Goal: Complete application form

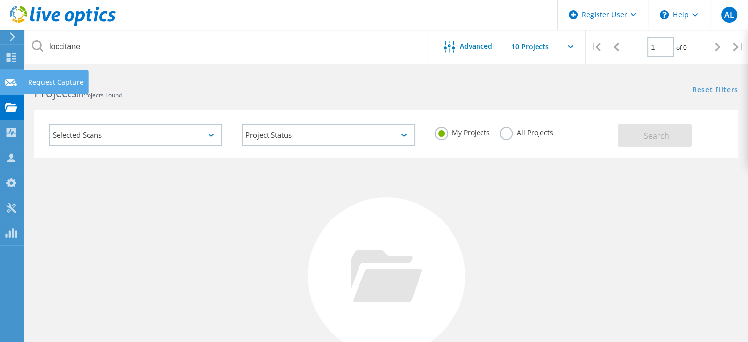
click at [13, 78] on use at bounding box center [11, 81] width 12 height 7
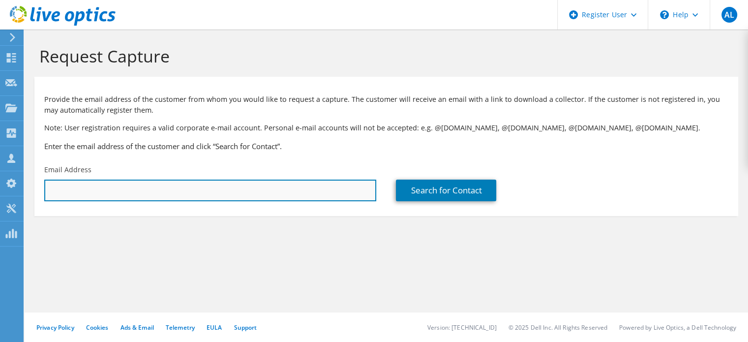
click at [124, 188] on input "text" at bounding box center [210, 191] width 332 height 22
type input "peter.watts@ebgames.com"
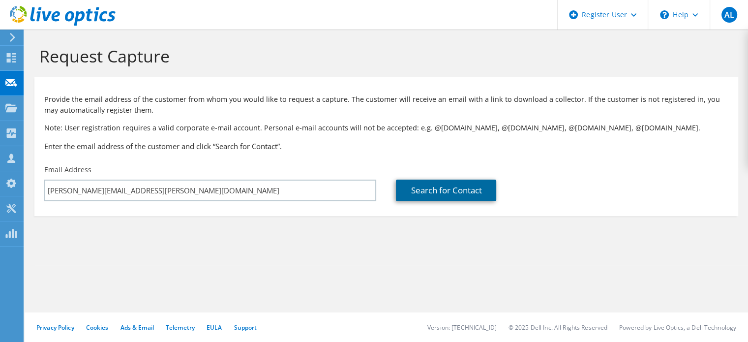
click at [464, 189] on link "Search for Contact" at bounding box center [446, 191] width 100 height 22
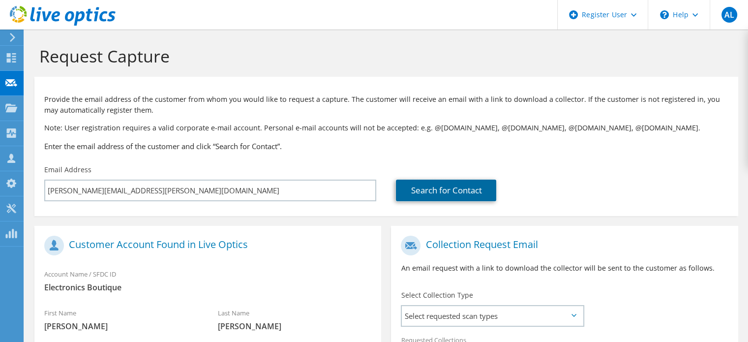
scroll to position [151, 0]
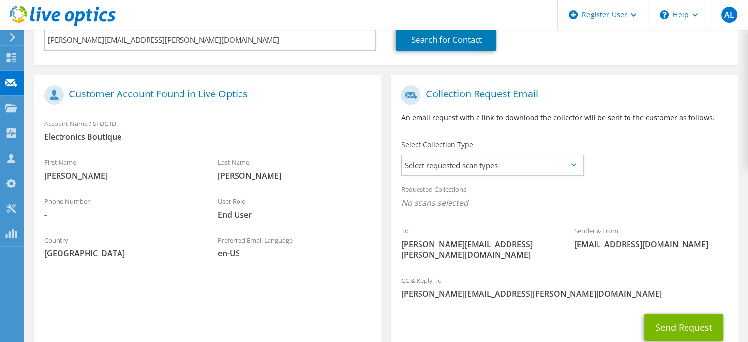
click at [478, 152] on div "Select Collection Type Select requested scan types Server Virtualization Optica…" at bounding box center [492, 157] width 183 height 34
click at [473, 165] on span "Select requested scan types" at bounding box center [492, 165] width 181 height 20
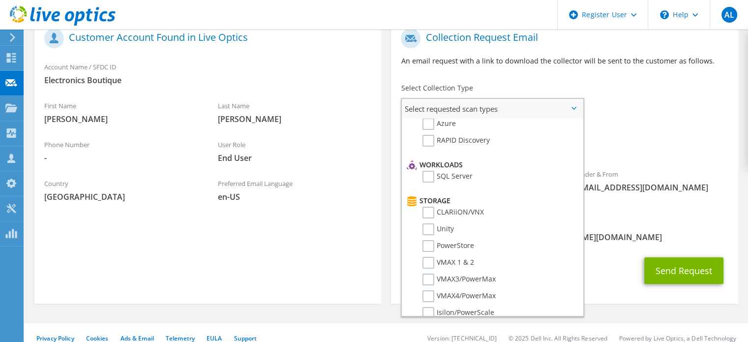
scroll to position [0, 0]
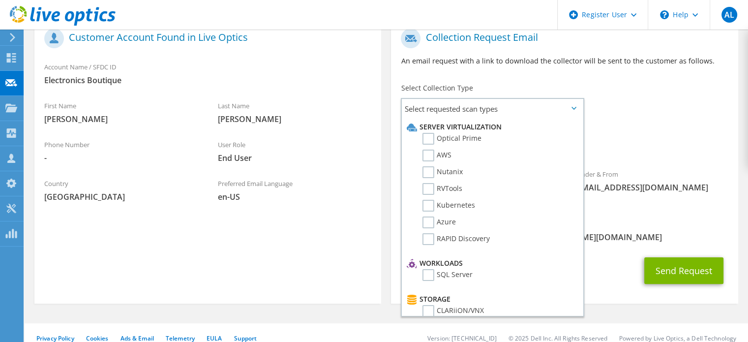
click at [649, 139] on div "Requested Collections No scans selected" at bounding box center [564, 140] width 347 height 36
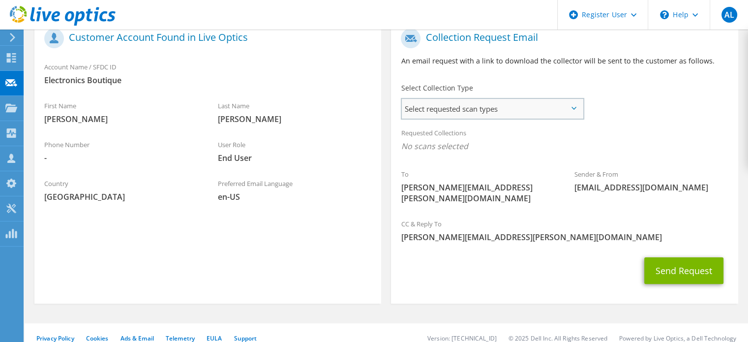
click at [540, 107] on span "Select requested scan types" at bounding box center [492, 109] width 181 height 20
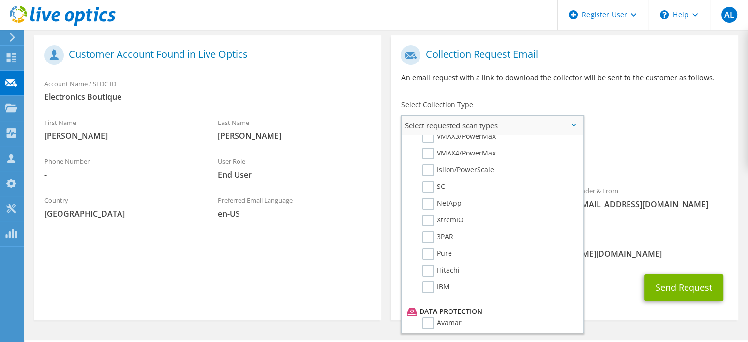
scroll to position [258, 0]
click at [617, 145] on div "Requested Collections No scans selected" at bounding box center [564, 157] width 347 height 36
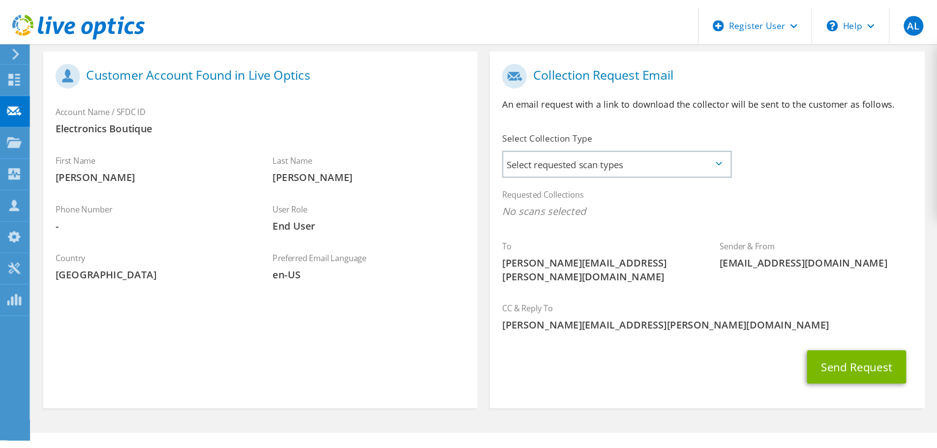
scroll to position [258, 0]
